Goal: Contribute content

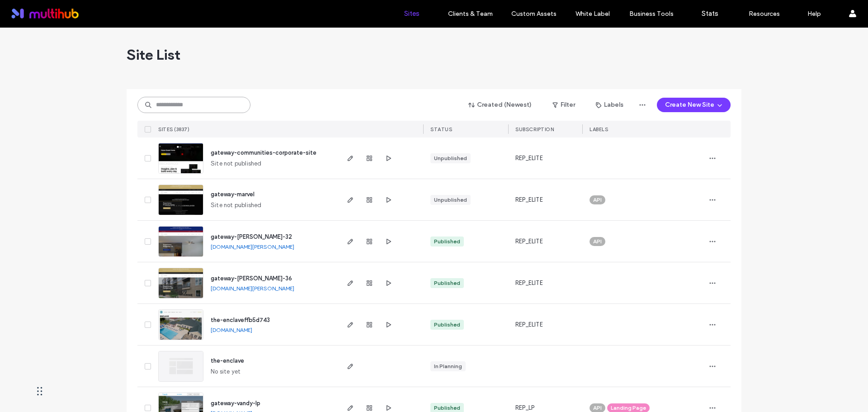
click at [223, 109] on input at bounding box center [193, 105] width 113 height 16
paste input "**********"
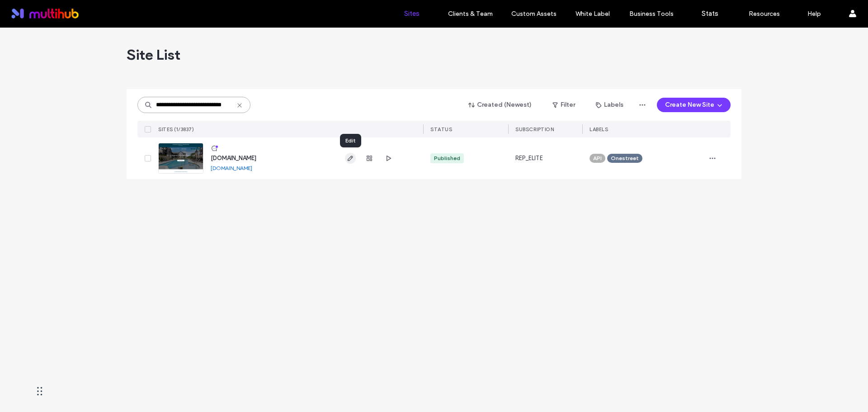
type input "**********"
click at [354, 156] on icon "button" at bounding box center [350, 158] width 7 height 7
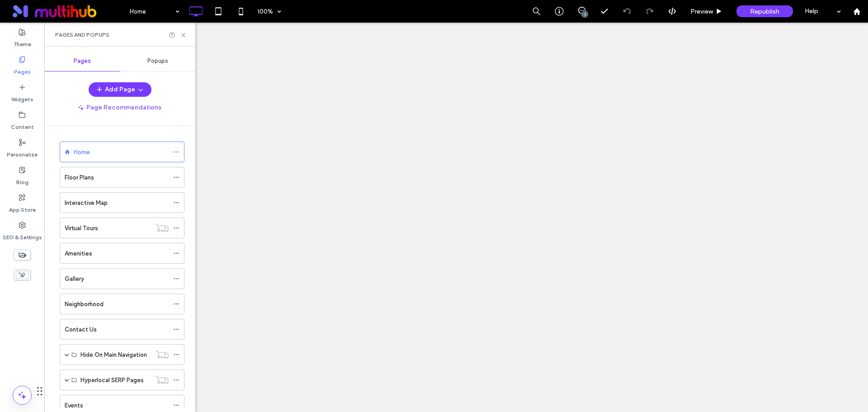
click at [20, 66] on label "Pages" at bounding box center [22, 69] width 17 height 13
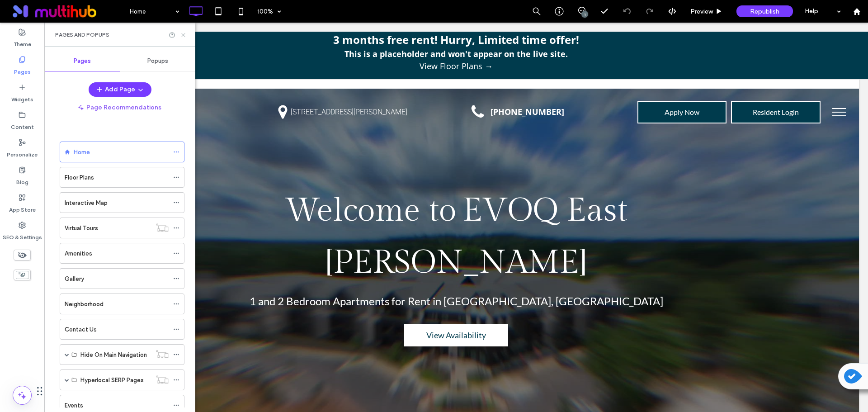
drag, startPoint x: 184, startPoint y: 34, endPoint x: 210, endPoint y: 89, distance: 60.5
click at [184, 34] on use at bounding box center [183, 35] width 4 height 4
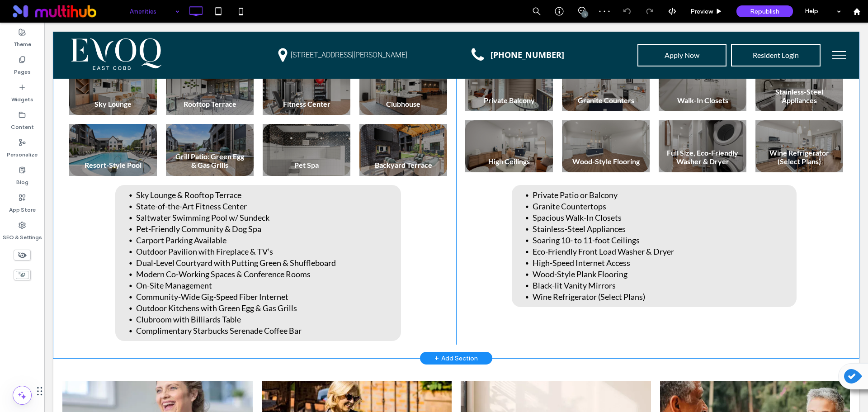
scroll to position [317, 0]
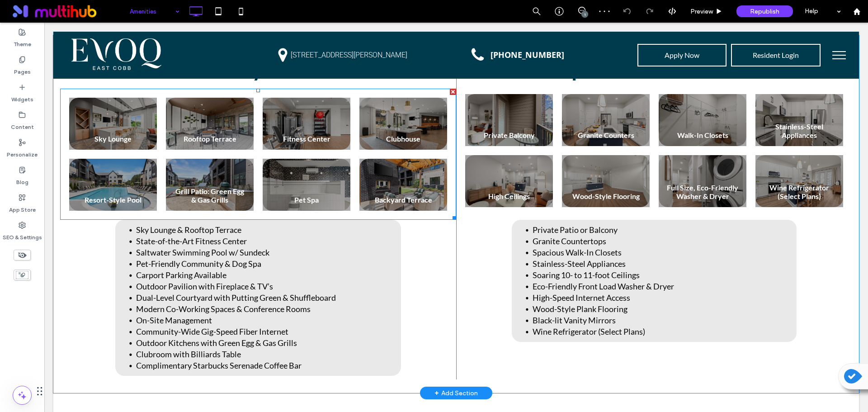
click at [330, 192] on link at bounding box center [306, 184] width 93 height 55
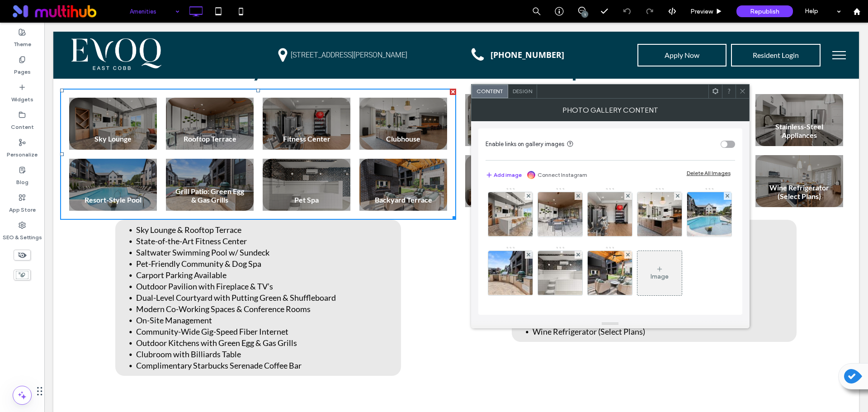
scroll to position [61, 0]
click at [594, 251] on img at bounding box center [560, 273] width 67 height 44
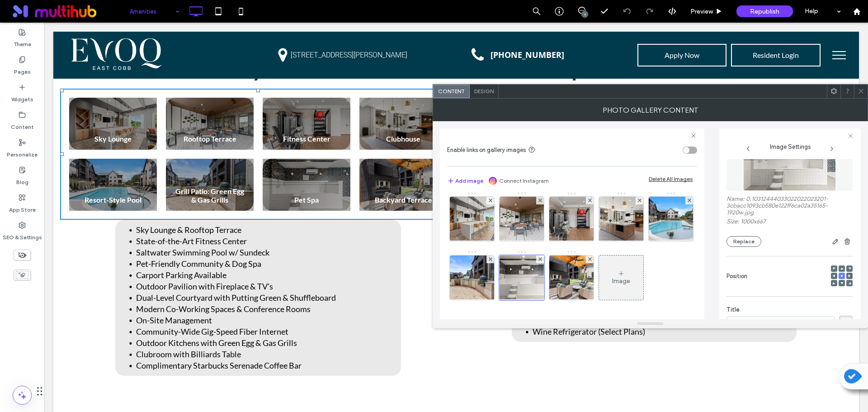
scroll to position [28, 0]
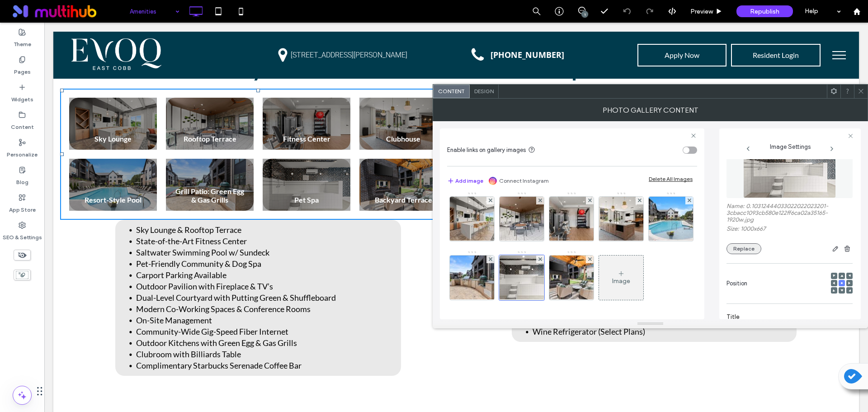
click at [757, 248] on button "Replace" at bounding box center [744, 248] width 35 height 11
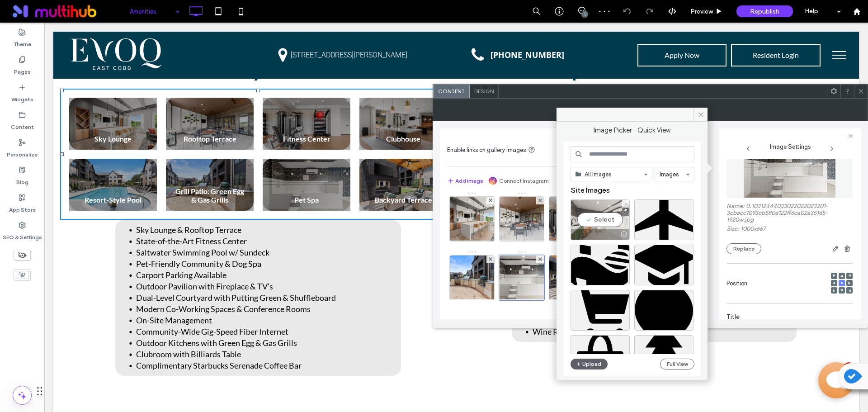
click at [599, 218] on div "Select" at bounding box center [600, 219] width 59 height 41
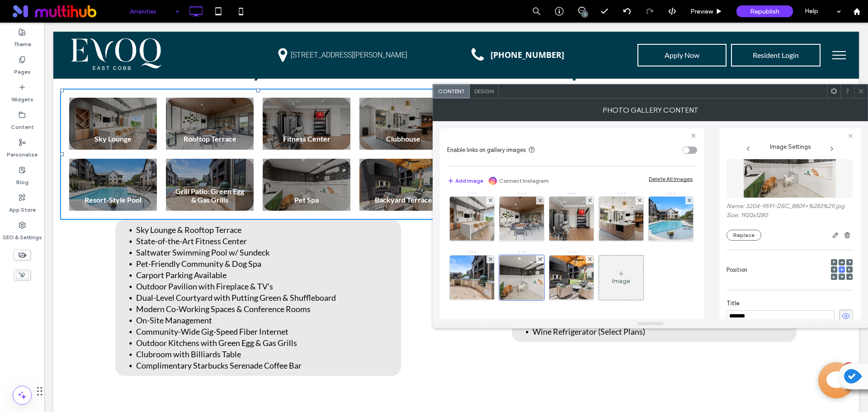
click at [864, 92] on icon at bounding box center [861, 91] width 7 height 7
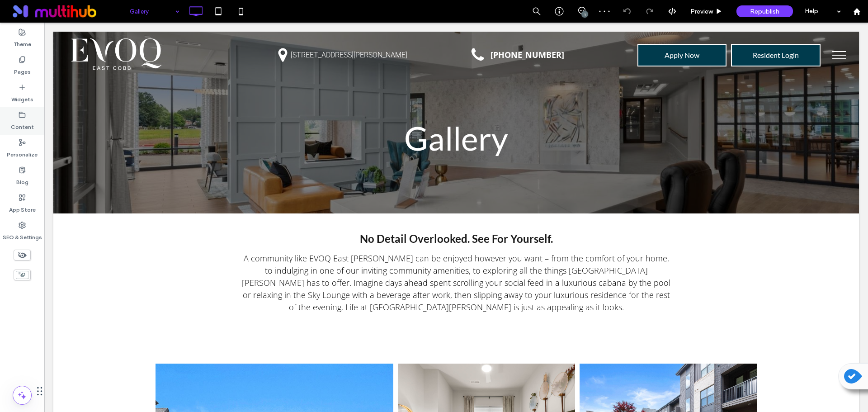
click at [26, 126] on label "Content" at bounding box center [22, 125] width 23 height 13
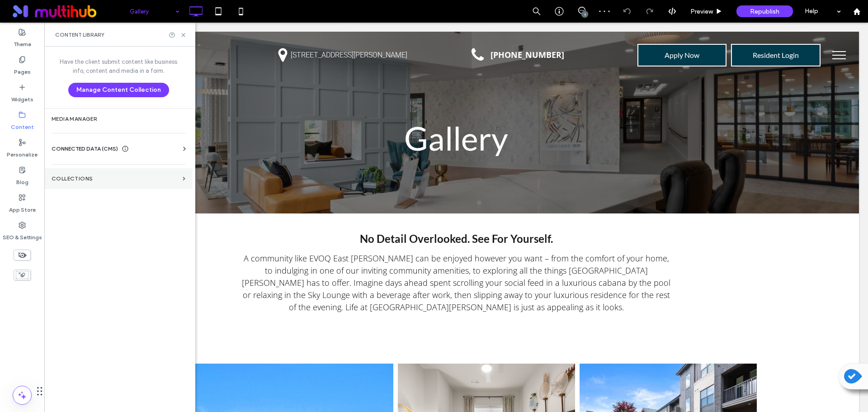
click at [107, 180] on label "Collections" at bounding box center [116, 178] width 128 height 6
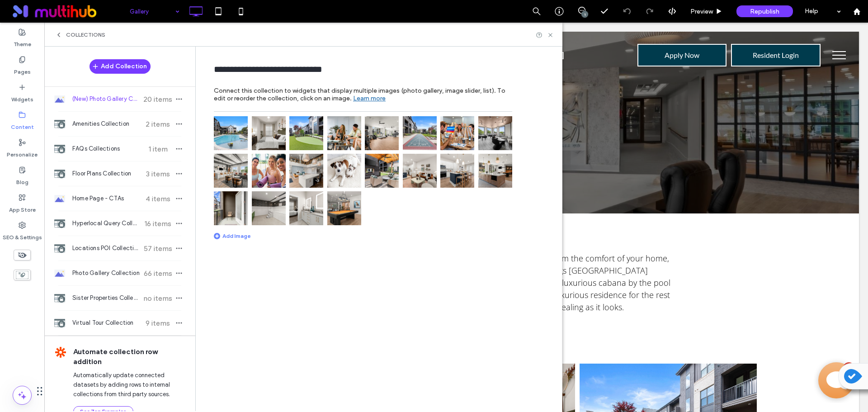
click at [245, 236] on div "Add Image" at bounding box center [232, 235] width 37 height 7
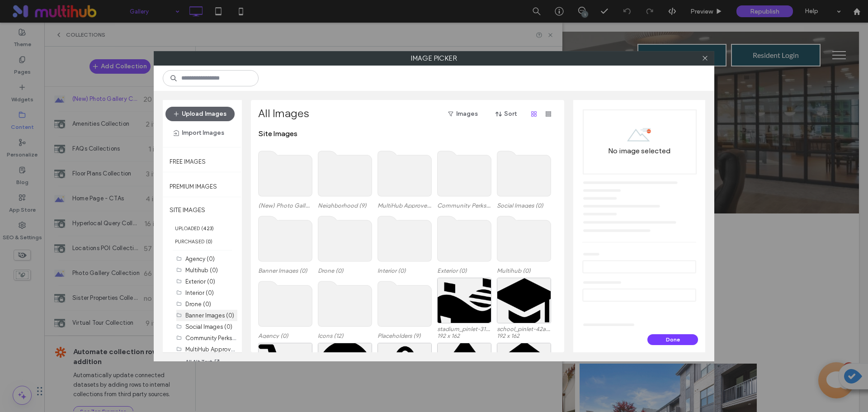
scroll to position [48, 0]
click at [214, 344] on label "(New) Photo Gallery Collection (20)" at bounding box center [232, 345] width 95 height 9
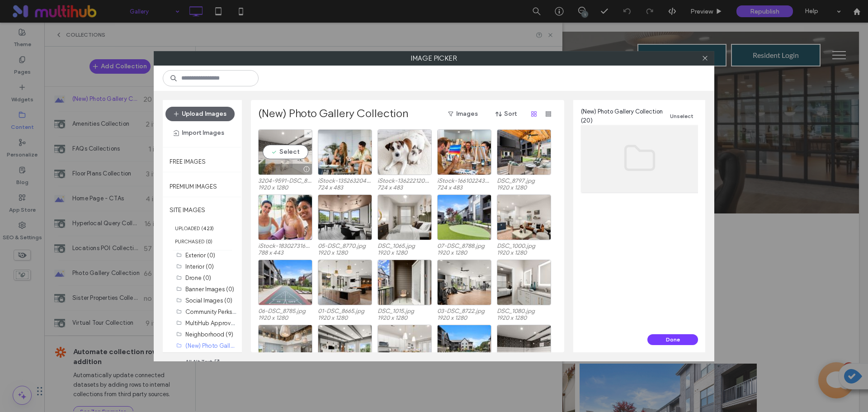
click at [282, 153] on div "Select" at bounding box center [285, 152] width 54 height 46
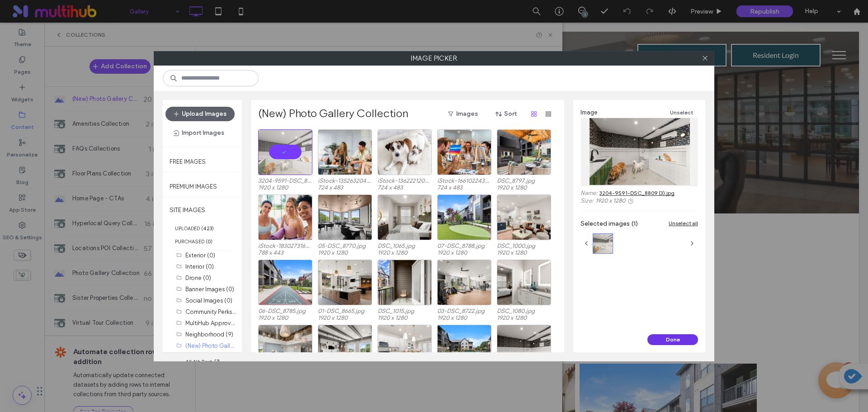
click at [678, 341] on button "Done" at bounding box center [673, 339] width 51 height 11
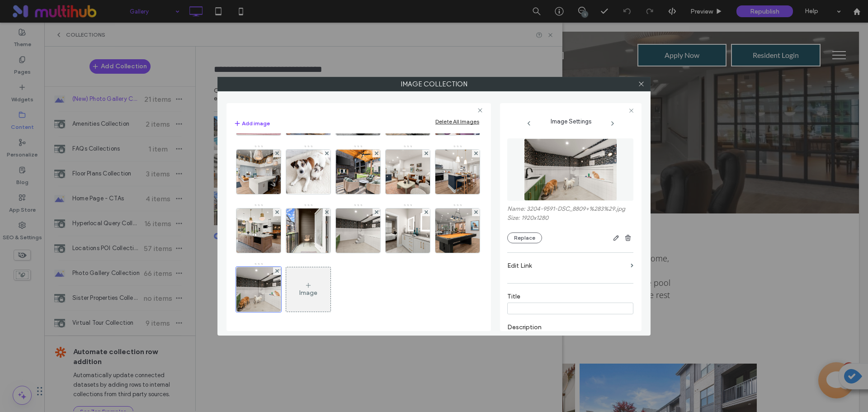
scroll to position [170, 0]
click at [373, 215] on div at bounding box center [377, 213] width 8 height 8
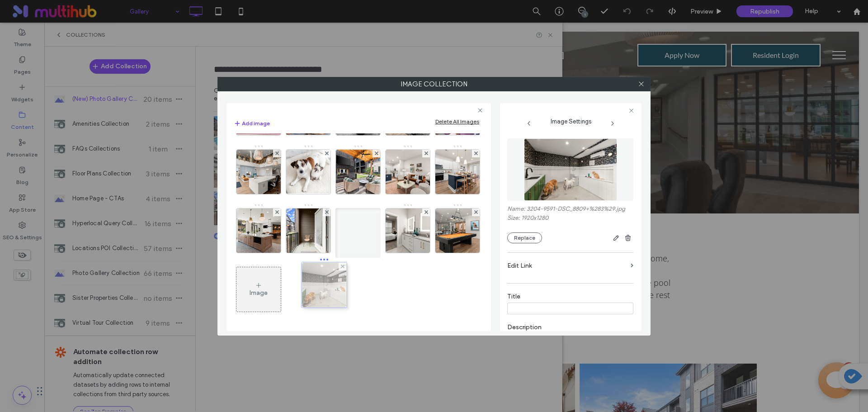
drag, startPoint x: 402, startPoint y: 241, endPoint x: 316, endPoint y: 237, distance: 86.1
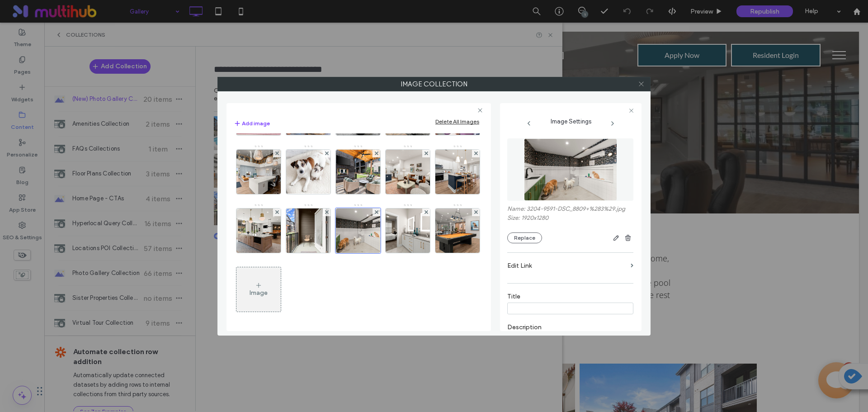
click at [643, 85] on icon at bounding box center [641, 84] width 7 height 7
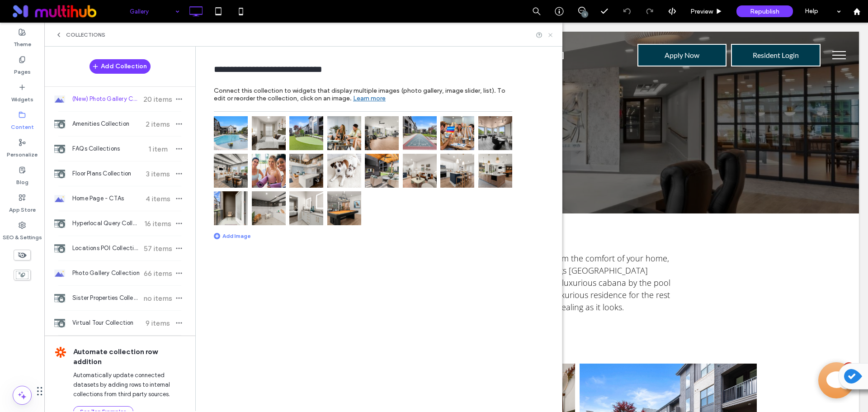
drag, startPoint x: 553, startPoint y: 33, endPoint x: 568, endPoint y: 64, distance: 33.8
click at [553, 33] on icon at bounding box center [550, 35] width 7 height 7
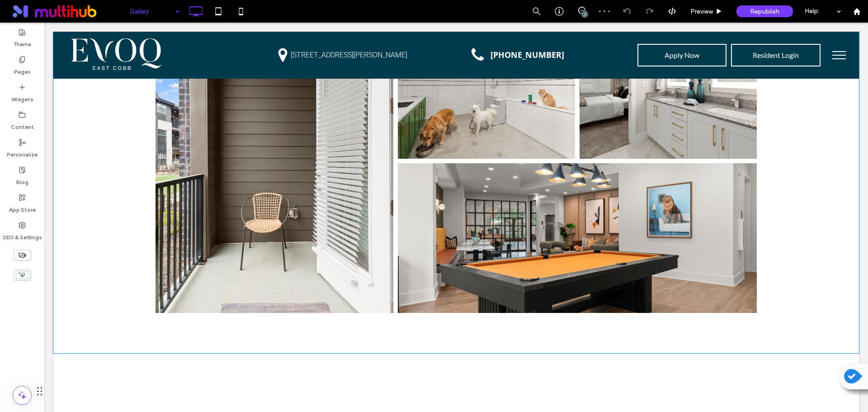
scroll to position [1583, 0]
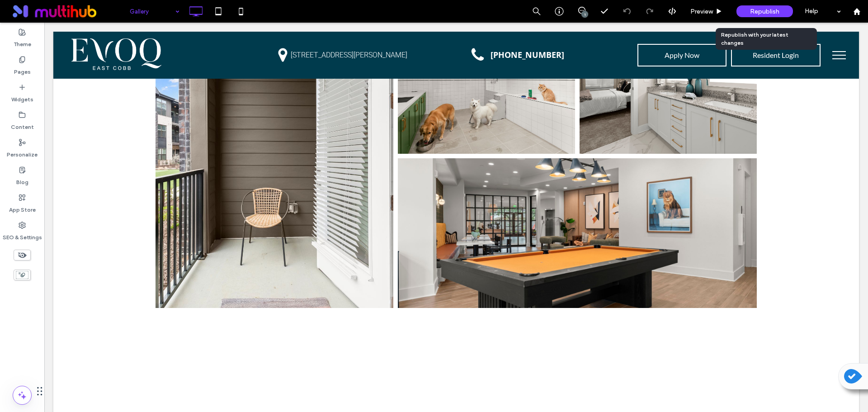
click at [751, 11] on span "Republish" at bounding box center [764, 12] width 29 height 8
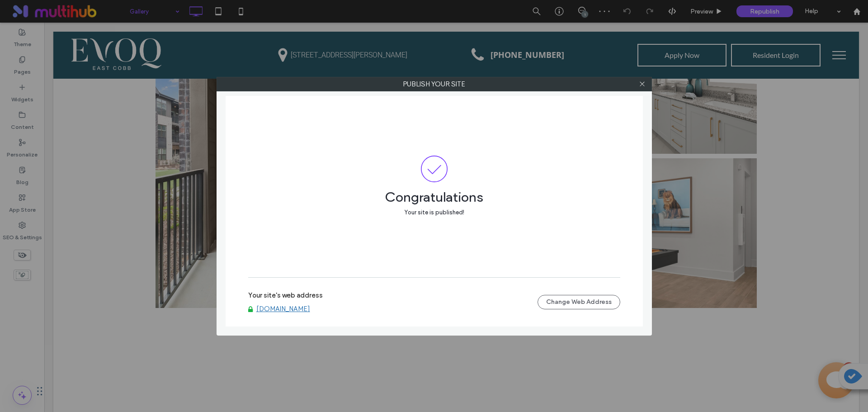
scroll to position [0, 0]
click at [310, 309] on link "www.evoqeastcobb.com" at bounding box center [283, 309] width 54 height 8
click at [643, 84] on use at bounding box center [642, 84] width 5 height 5
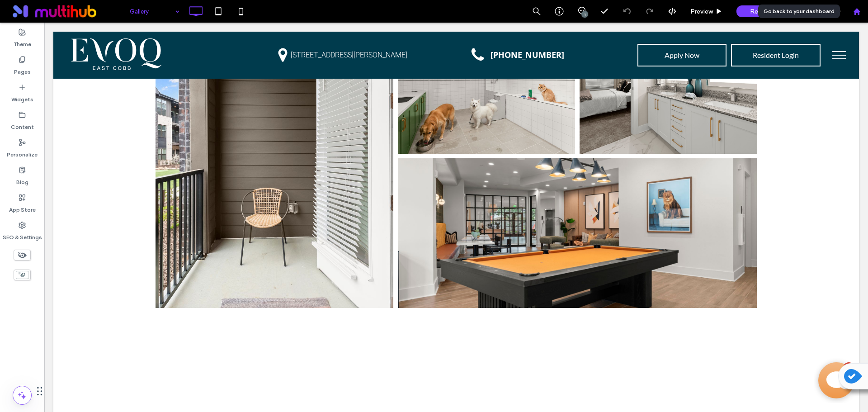
click at [854, 12] on icon at bounding box center [857, 12] width 8 height 8
